Goal: Transaction & Acquisition: Download file/media

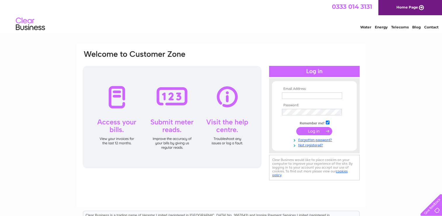
type input "accountspayablenorthern@yesss.co.uk"
click at [304, 128] on input "submit" at bounding box center [314, 131] width 36 height 8
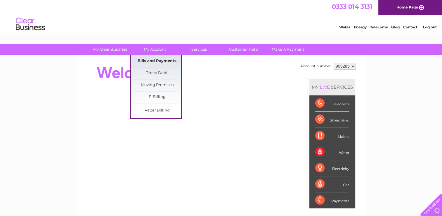
click at [158, 60] on link "Bills and Payments" at bounding box center [157, 61] width 48 height 12
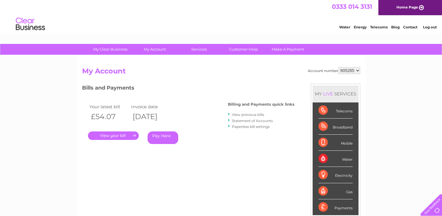
click at [348, 70] on select "905285 925182 934754 935307 935310 935311 935312 935313 935314 935315 938331 93…" at bounding box center [349, 70] width 22 height 7
click at [338, 67] on select "905285 925182 934754 935307 935310 935311 935312 935313 935314 935315 938331 93…" at bounding box center [349, 70] width 22 height 7
click at [246, 113] on link "View previous bills" at bounding box center [248, 114] width 32 height 4
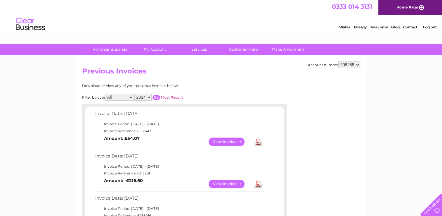
click at [348, 65] on select "905285 925182 934754 935307 935310 935311 935312 935313 935314 935315 938331 93…" at bounding box center [349, 64] width 22 height 7
select select "925182"
click at [338, 61] on select "905285 925182 934754 935307 935310 935311 935312 935313 935314 935315 938331 93…" at bounding box center [349, 64] width 22 height 7
click at [301, 86] on div "Account number 905285 925182 934754 935307 935310 935311 935312 935313 935314 9…" at bounding box center [221, 159] width 289 height 208
click at [203, 84] on div "Download or view any of your previous invoices below." at bounding box center [158, 86] width 153 height 4
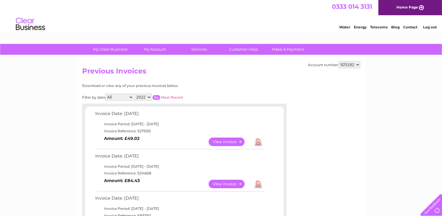
click at [352, 63] on select "905285 925182 934754 935307 935310 935311 935312 935313 935314 935315 938331 93…" at bounding box center [349, 64] width 22 height 7
select select "934754"
click at [338, 61] on select "905285 925182 934754 935307 935310 935311 935312 935313 935314 935315 938331 93…" at bounding box center [349, 64] width 22 height 7
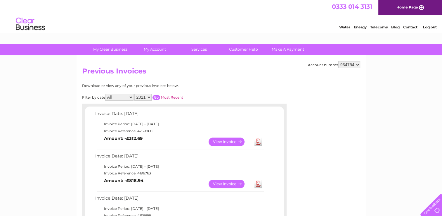
click at [341, 65] on select "905285 925182 934754 935307 935310 935311 935312 935313 935314 935315 938331 93…" at bounding box center [349, 64] width 22 height 7
select select "935307"
click at [338, 61] on select "905285 925182 934754 935307 935310 935311 935312 935313 935314 935315 938331 93…" at bounding box center [349, 64] width 22 height 7
drag, startPoint x: 287, startPoint y: 83, endPoint x: 272, endPoint y: 86, distance: 15.2
click at [287, 83] on div "Account number 905285 925182 934754 935307 935310 935311 935312 935313 935314 9…" at bounding box center [221, 201] width 289 height 292
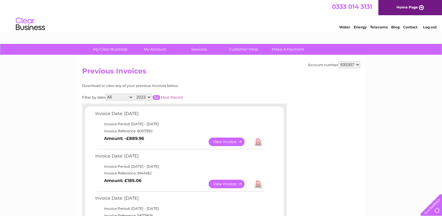
click at [358, 64] on select "905285 925182 934754 935307 935310 935311 935312 935313 935314 935315 938331 93…" at bounding box center [349, 64] width 22 height 7
select select "935310"
click at [338, 61] on select "905285 925182 934754 935307 935310 935311 935312 935313 935314 935315 938331 93…" at bounding box center [349, 64] width 22 height 7
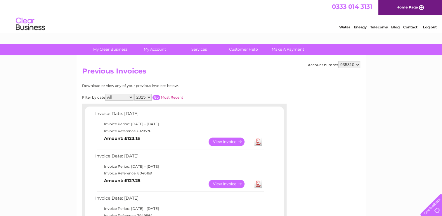
click at [257, 141] on link "Download" at bounding box center [257, 141] width 7 height 8
click at [352, 63] on select "905285 925182 934754 935307 935310 935311 935312 935313 935314 935315 938331 93…" at bounding box center [349, 64] width 22 height 7
select select "935311"
click at [338, 61] on select "905285 925182 934754 935307 935310 935311 935312 935313 935314 935315 938331 93…" at bounding box center [349, 64] width 22 height 7
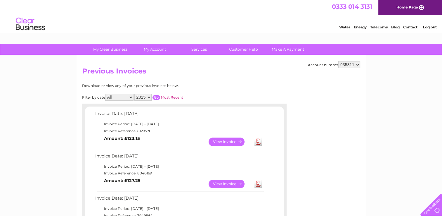
click at [345, 63] on select "905285 925182 934754 935307 935310 935311 935312 935313 935314 935315 938331 93…" at bounding box center [349, 64] width 22 height 7
select select "935312"
click at [338, 61] on select "905285 925182 934754 935307 935310 935311 935312 935313 935314 935315 938331 93…" at bounding box center [349, 64] width 22 height 7
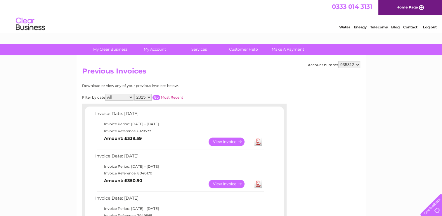
click at [260, 140] on link "Download" at bounding box center [257, 141] width 7 height 8
click at [352, 62] on select "905285 925182 934754 935307 935310 935311 935312 935313 935314 935315 938331 93…" at bounding box center [349, 64] width 22 height 7
select select "935313"
click at [338, 61] on select "905285 925182 934754 935307 935310 935311 935312 935313 935314 935315 938331 93…" at bounding box center [349, 64] width 22 height 7
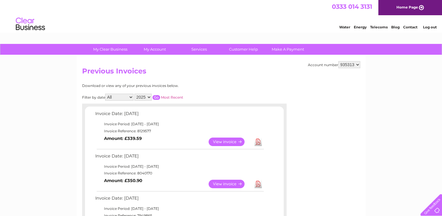
click at [258, 142] on link "Download" at bounding box center [257, 141] width 7 height 8
click at [286, 71] on h2 "Previous Invoices" at bounding box center [221, 72] width 278 height 11
click at [355, 63] on select "905285 925182 934754 935307 935310 935311 935312 935313 935314 935315 938331 93…" at bounding box center [349, 64] width 22 height 7
select select "935314"
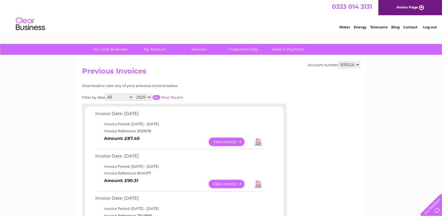
click at [338, 61] on select "905285 925182 934754 935307 935310 935311 935312 935313 935314 935315 938331 93…" at bounding box center [349, 64] width 22 height 7
click at [257, 140] on link "Download" at bounding box center [257, 141] width 7 height 8
click at [258, 75] on h2 "Previous Invoices" at bounding box center [221, 72] width 278 height 11
drag, startPoint x: 270, startPoint y: 74, endPoint x: 335, endPoint y: 66, distance: 66.0
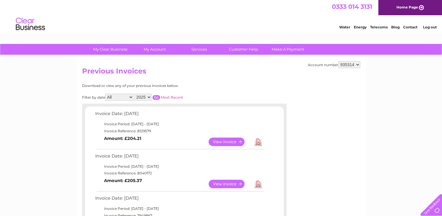
click at [270, 74] on h2 "Previous Invoices" at bounding box center [221, 72] width 278 height 11
click at [355, 61] on select "905285 925182 934754 935307 935310 935311 935312 935313 935314 935315 938331 93…" at bounding box center [349, 64] width 22 height 7
select select "935315"
click at [338, 61] on select "905285 925182 934754 935307 935310 935311 935312 935313 935314 935315 938331 93…" at bounding box center [349, 64] width 22 height 7
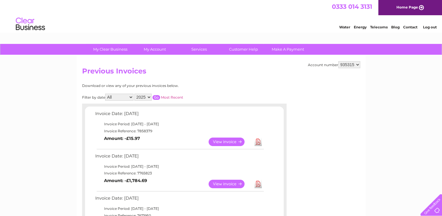
click at [215, 94] on div "Filter by date All January February March April May June July August September …" at bounding box center [158, 96] width 153 height 7
drag, startPoint x: 354, startPoint y: 64, endPoint x: 354, endPoint y: 68, distance: 4.7
click at [354, 63] on select "905285 925182 934754 935307 935310 935311 935312 935313 935314 935315 938331 93…" at bounding box center [349, 64] width 22 height 7
select select "938331"
click at [338, 61] on select "905285 925182 934754 935307 935310 935311 935312 935313 935314 935315 938331 93…" at bounding box center [349, 64] width 22 height 7
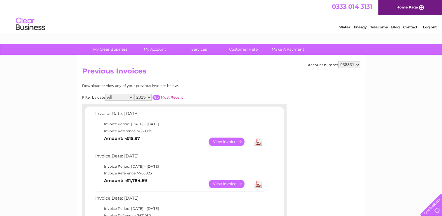
click at [357, 64] on select "905285 925182 934754 935307 935310 935311 935312 935313 935314 935315 938331 93…" at bounding box center [349, 64] width 22 height 7
click at [261, 74] on h2 "Previous Invoices" at bounding box center [221, 72] width 278 height 11
click at [260, 143] on link "Download" at bounding box center [257, 141] width 7 height 8
click at [287, 67] on h2 "Previous Invoices" at bounding box center [221, 72] width 278 height 11
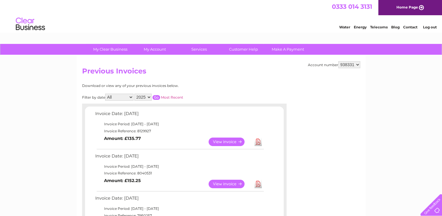
click at [351, 64] on select "905285 925182 934754 935307 935310 935311 935312 935313 935314 935315 938331 93…" at bounding box center [349, 64] width 22 height 7
select select "938332"
click at [338, 61] on select "905285 925182 934754 935307 935310 935311 935312 935313 935314 935315 938331 93…" at bounding box center [349, 64] width 22 height 7
click at [279, 76] on h2 "Previous Invoices" at bounding box center [221, 72] width 278 height 11
click at [258, 140] on link "Download" at bounding box center [257, 141] width 7 height 8
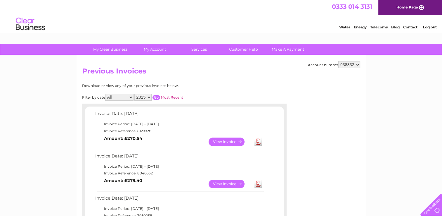
click at [193, 75] on h2 "Previous Invoices" at bounding box center [221, 72] width 278 height 11
